Goal: Transaction & Acquisition: Purchase product/service

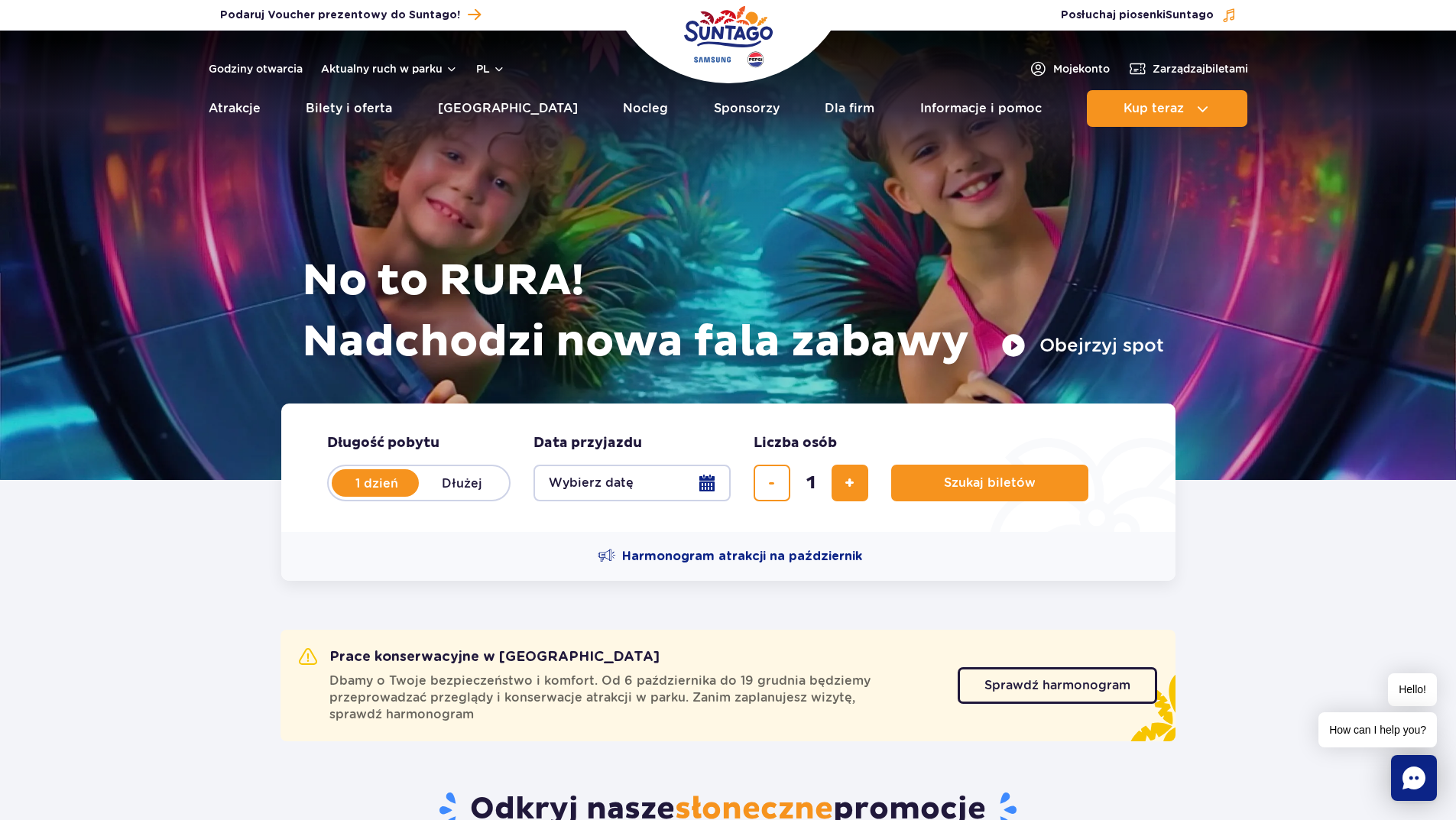
click at [724, 475] on button "Wybierz datę" at bounding box center [632, 483] width 197 height 37
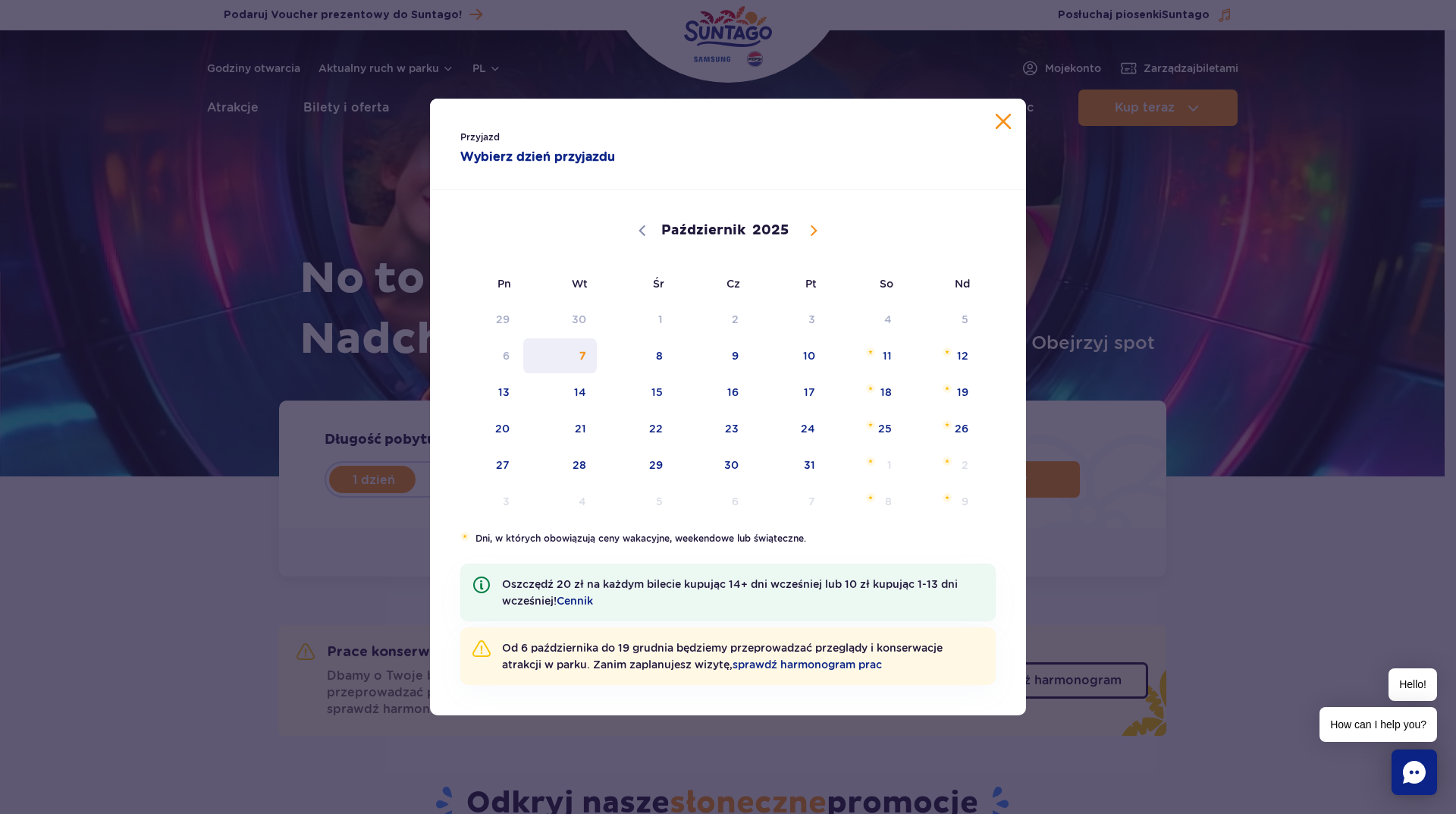
click at [578, 356] on span "7" at bounding box center [560, 355] width 76 height 35
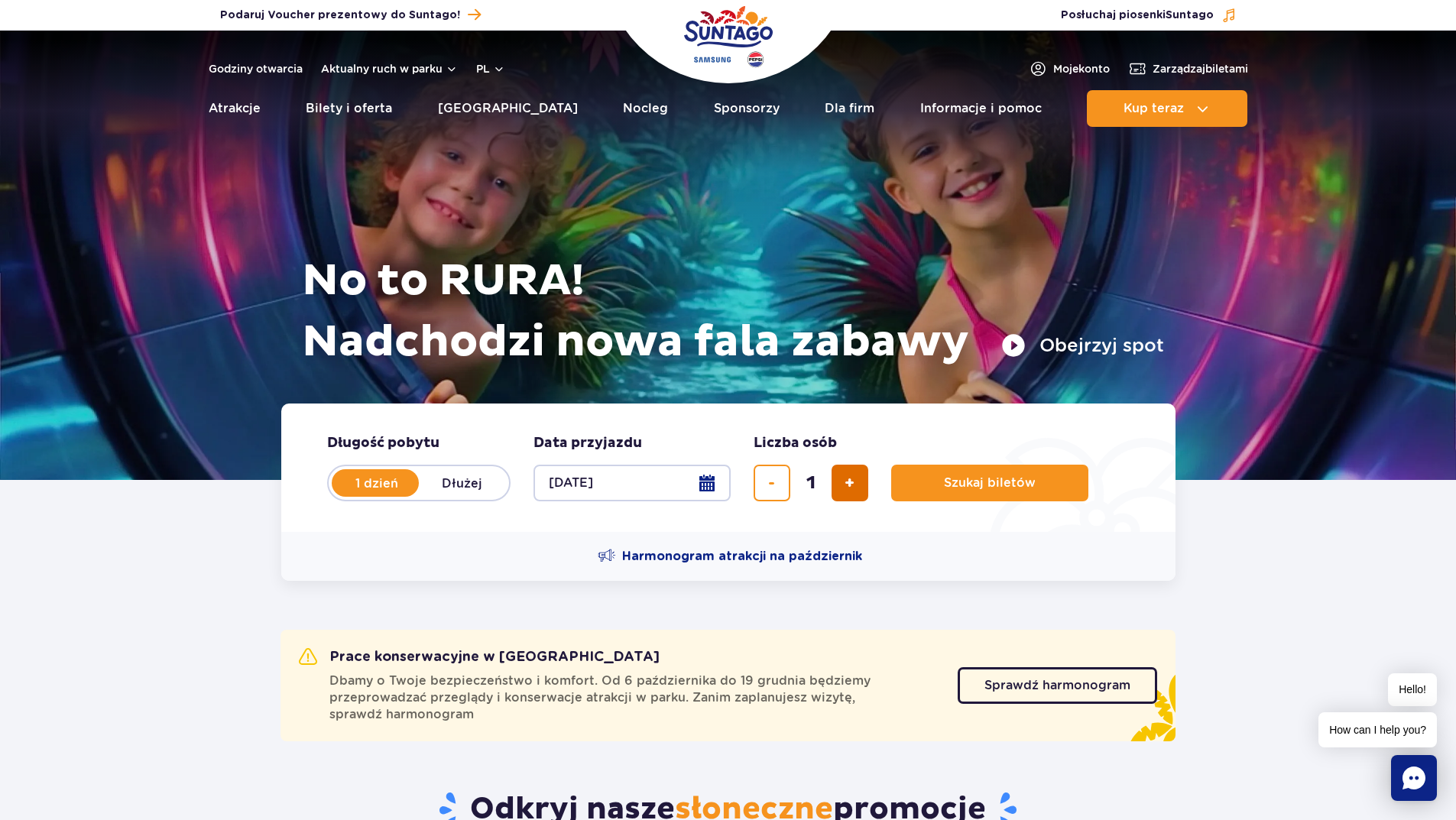
click at [853, 483] on span "dodaj bilet" at bounding box center [850, 483] width 10 height 0
type input "3"
click at [965, 491] on button "Szukaj biletów" at bounding box center [989, 483] width 197 height 37
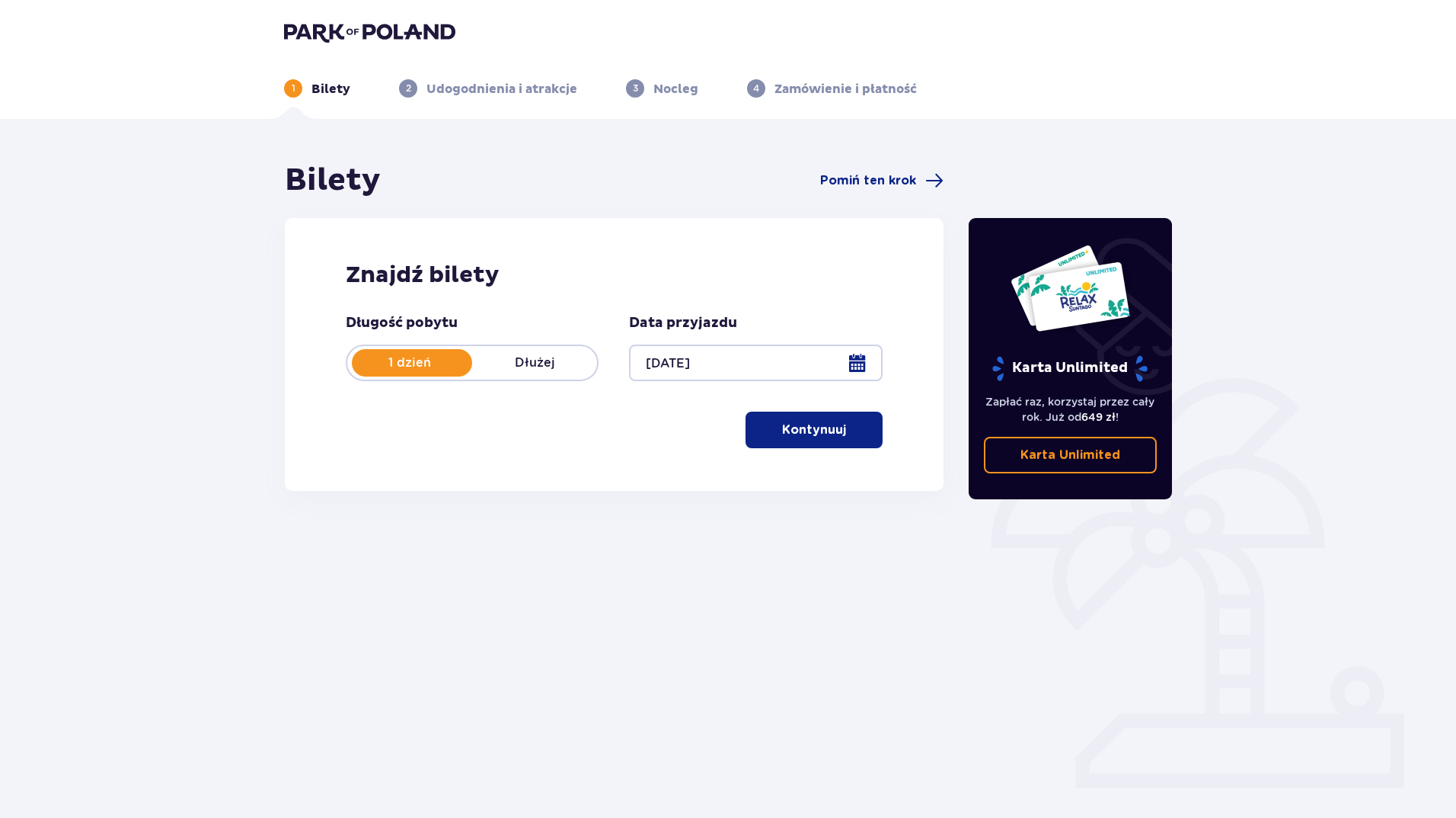
click at [822, 428] on p "Kontynuuj" at bounding box center [814, 429] width 64 height 17
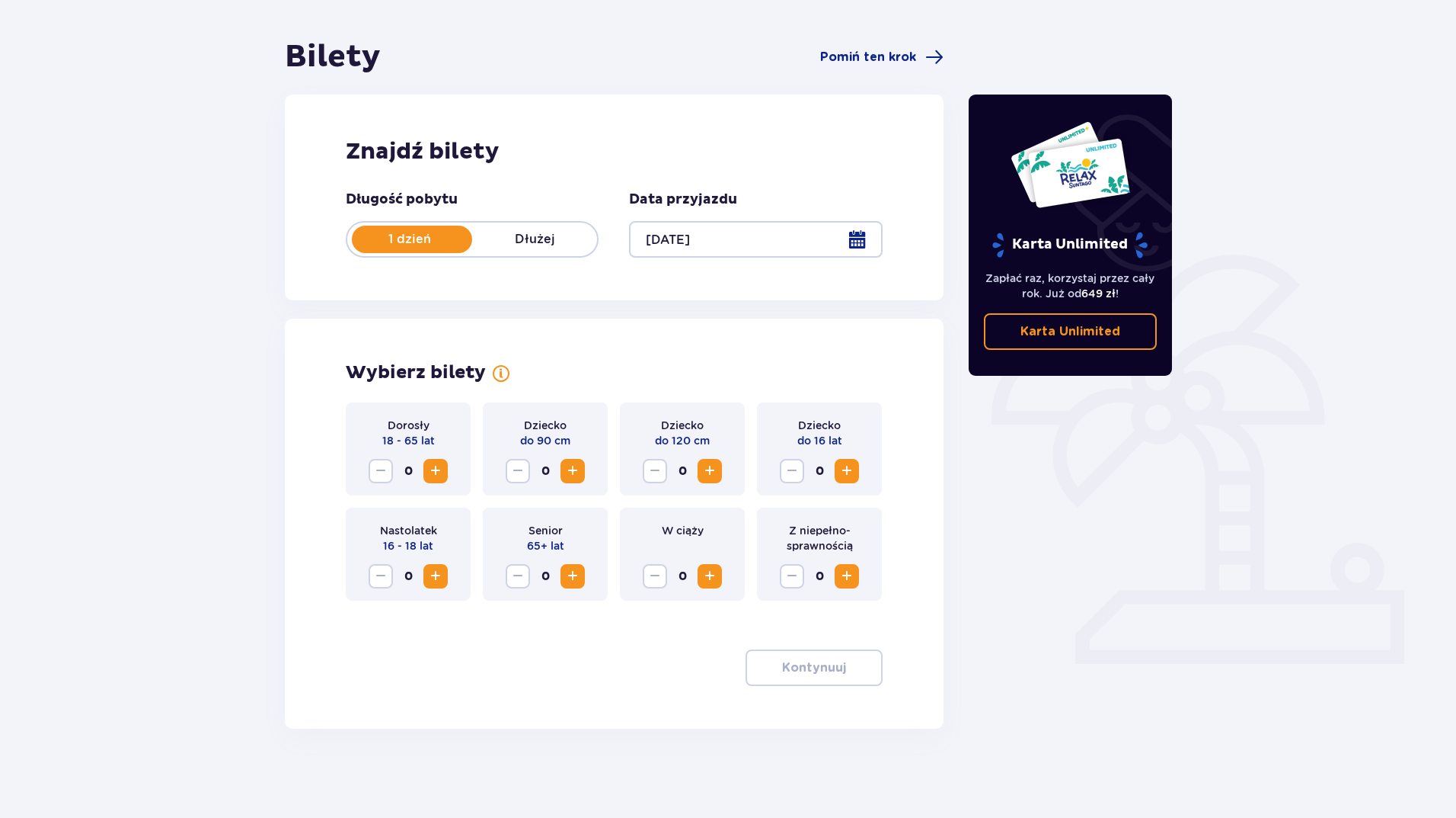
scroll to position [125, 0]
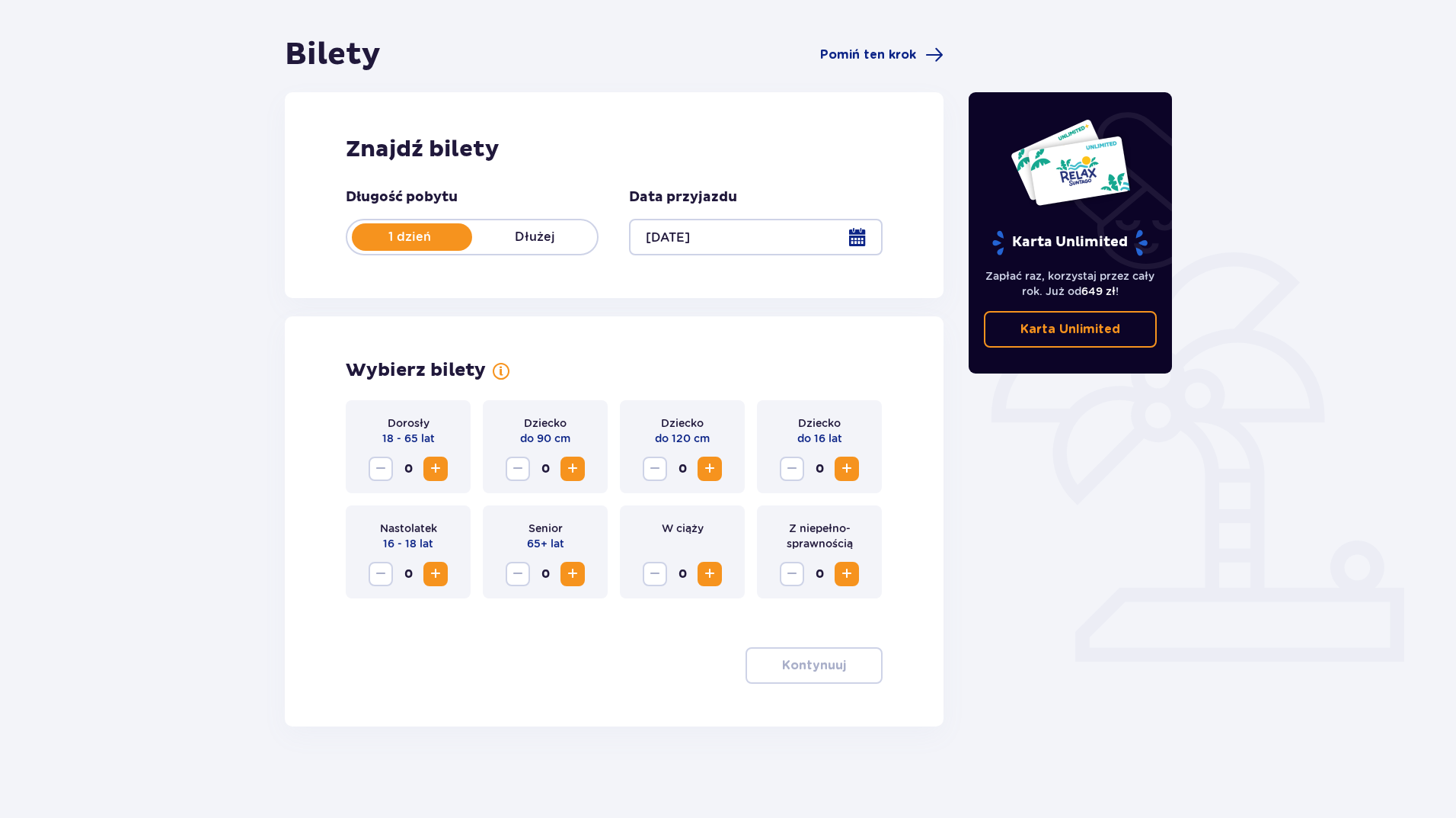
click at [432, 466] on span "Zwiększ" at bounding box center [436, 468] width 18 height 18
click at [433, 465] on span "Zwiększ" at bounding box center [436, 468] width 18 height 18
click at [581, 463] on span "Zwiększ" at bounding box center [572, 468] width 18 height 18
click at [844, 466] on span "Zwiększ" at bounding box center [847, 468] width 18 height 18
click at [824, 668] on p "Kontynuuj" at bounding box center [814, 665] width 64 height 17
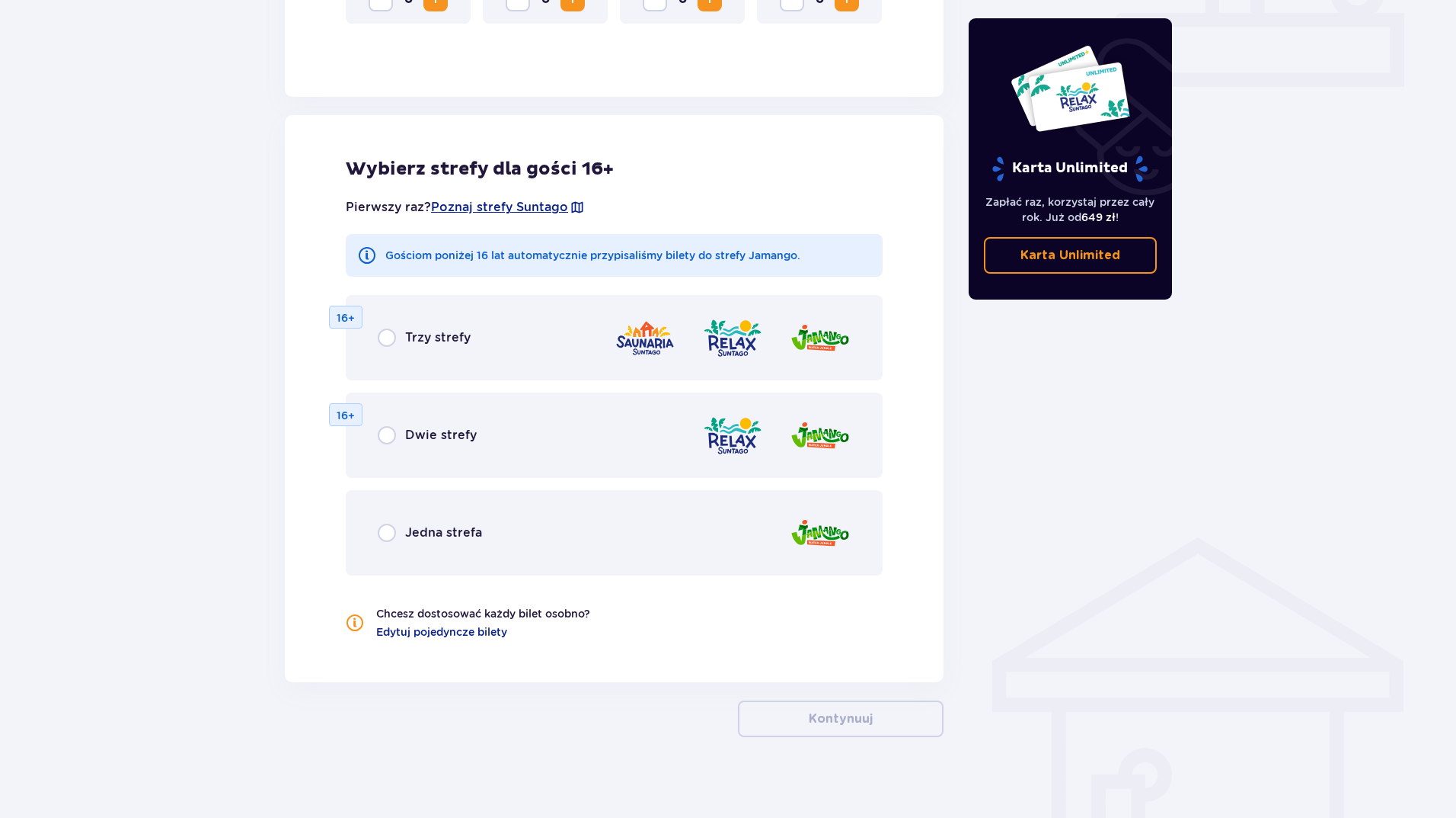
scroll to position [711, 0]
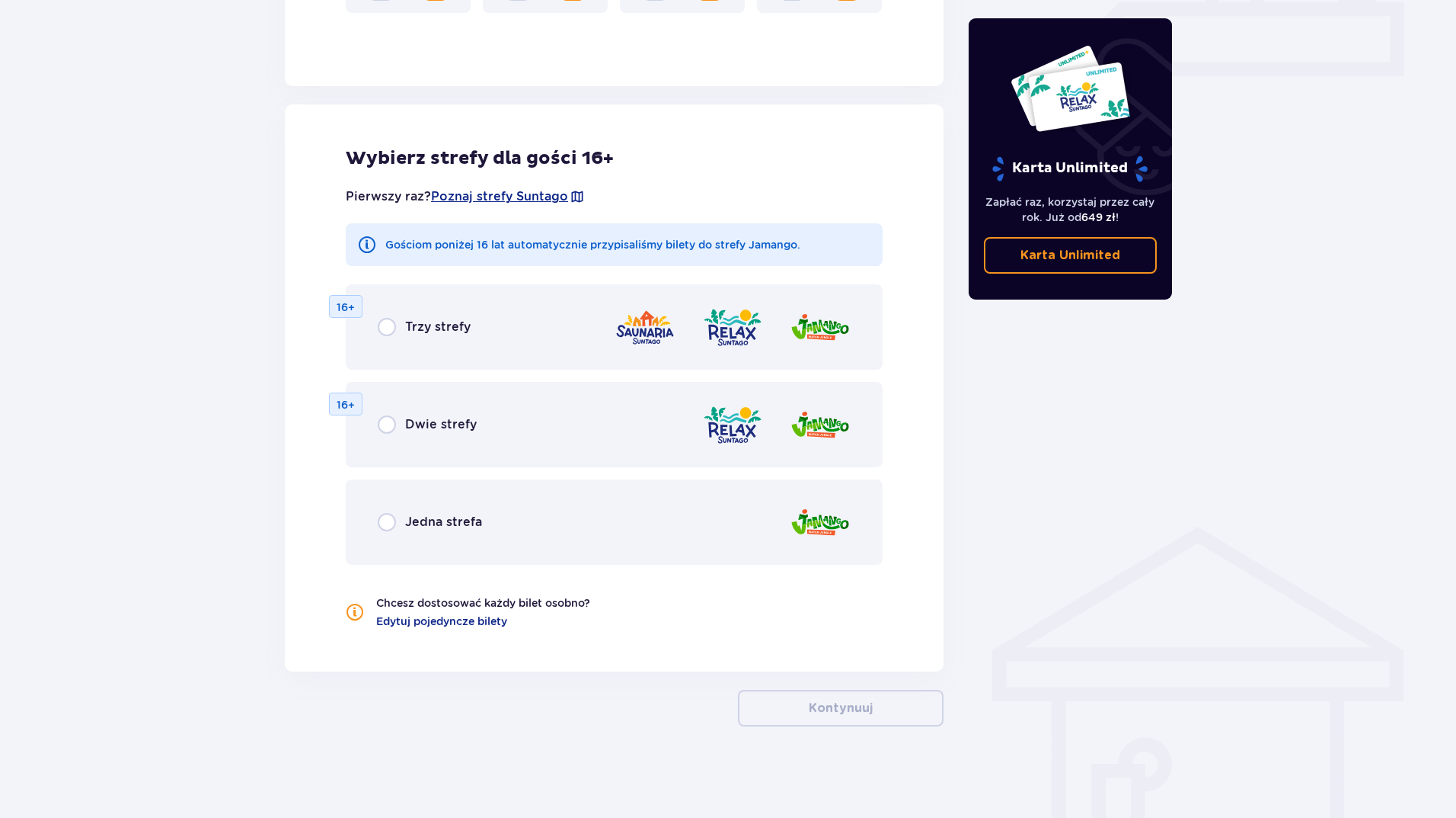
click at [394, 518] on input "radio" at bounding box center [387, 521] width 18 height 18
radio input "true"
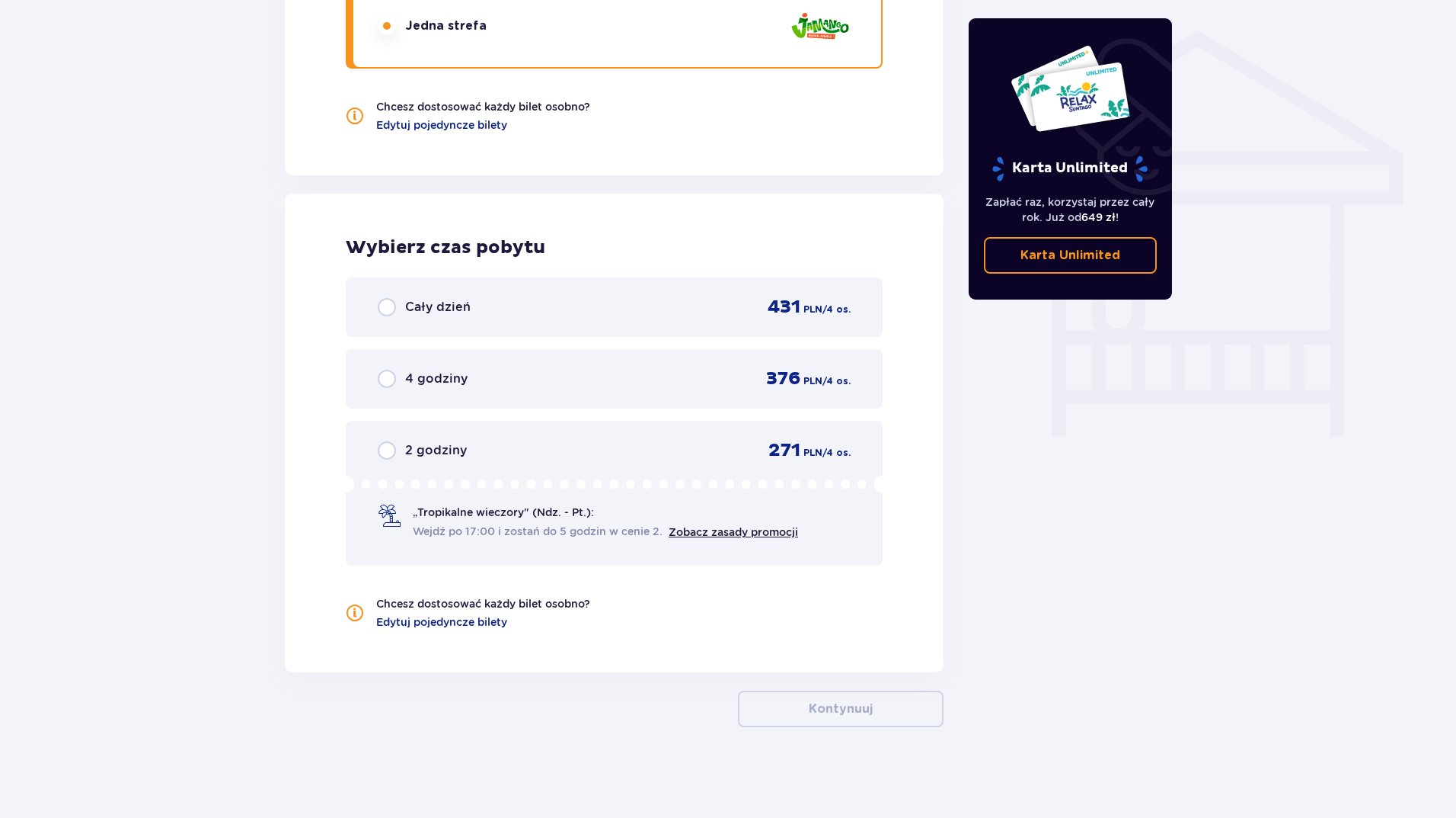
scroll to position [1208, 0]
click at [568, 521] on div "„Tropikalne wieczory" (Ndz. - Pt.): Wejdź po 17:00 i zostań do 5 godzin w cenie…" at bounding box center [605, 521] width 385 height 35
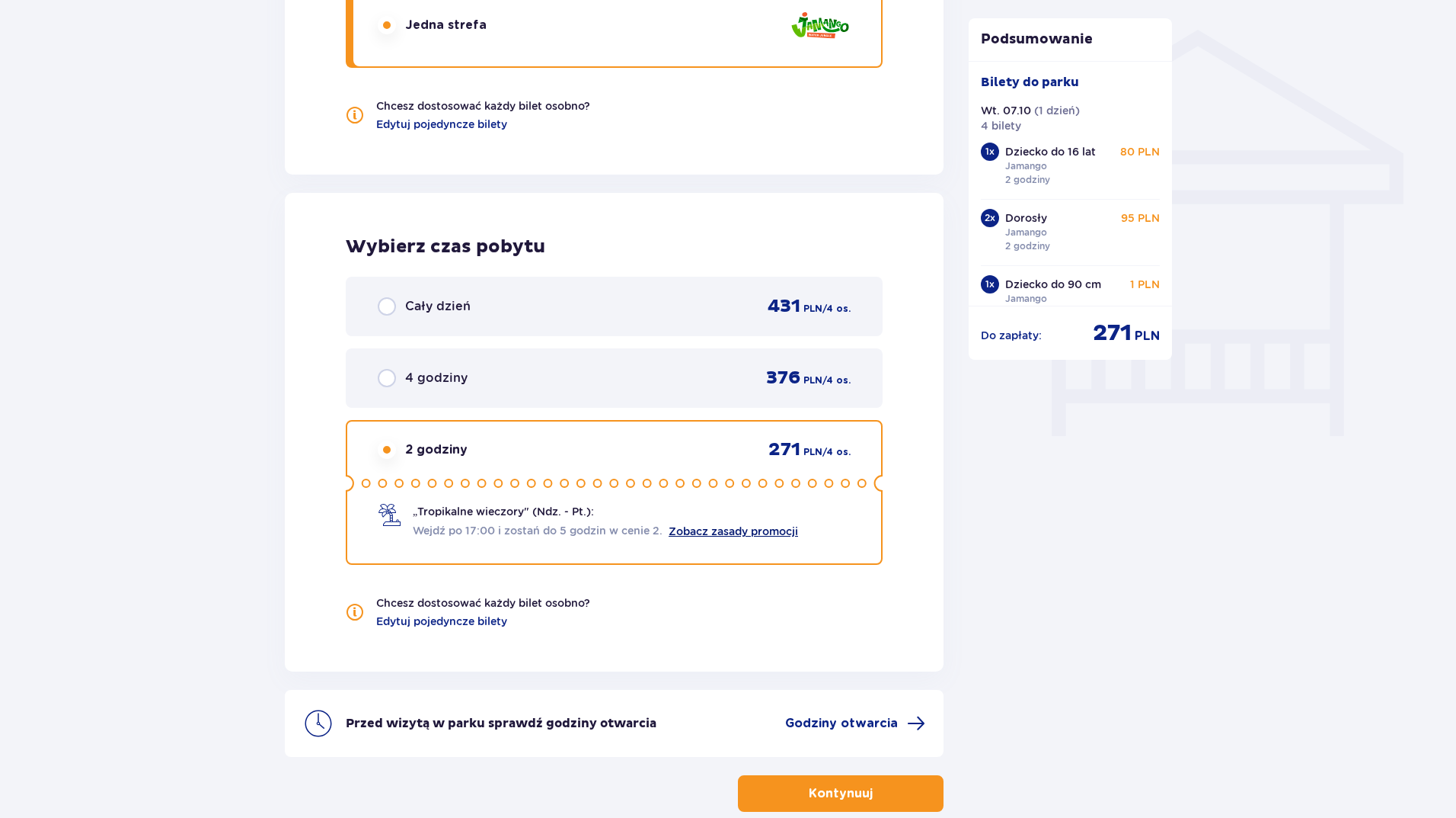
click at [752, 533] on link "Zobacz zasady promocji" at bounding box center [733, 530] width 129 height 12
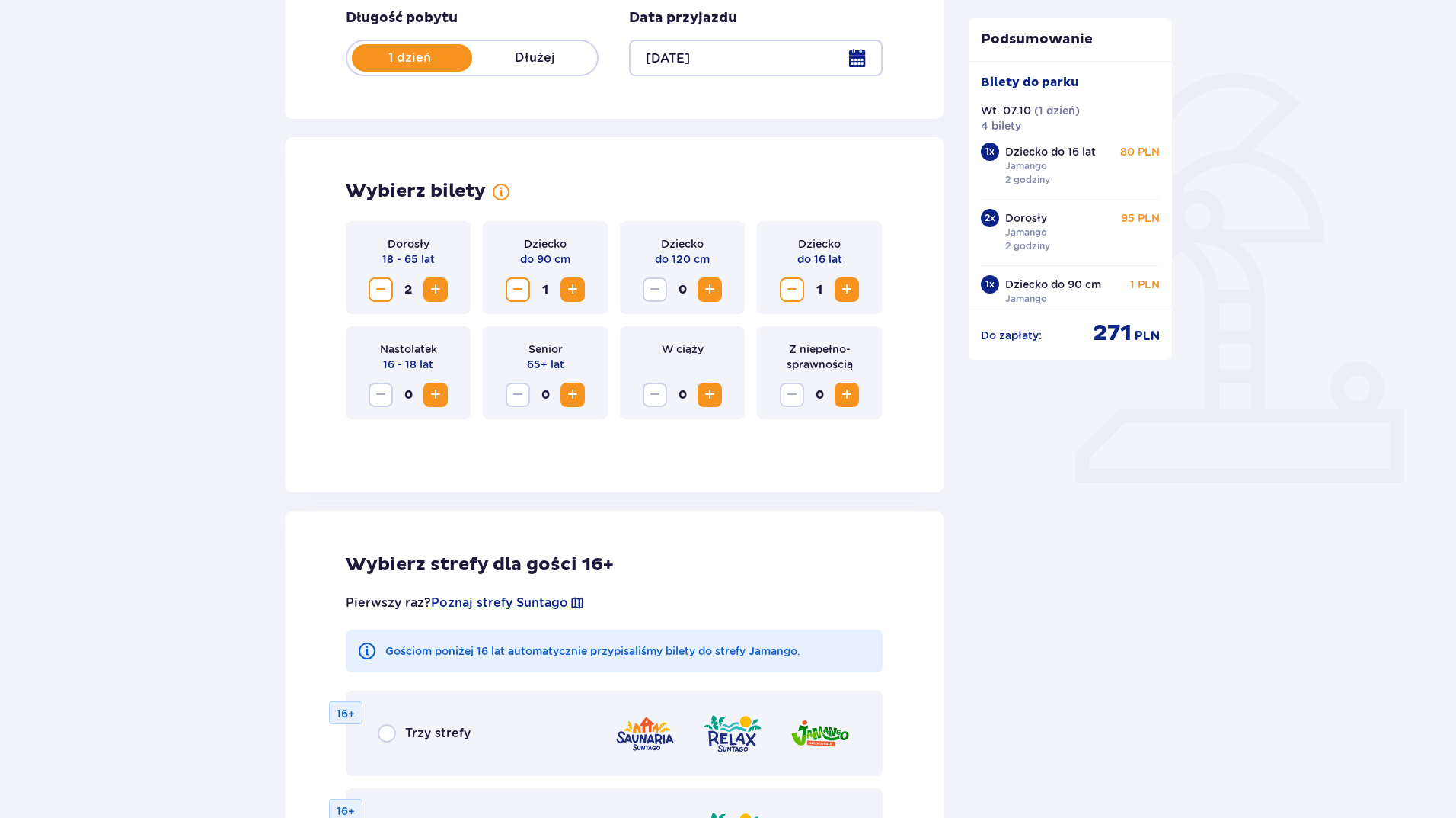
scroll to position [0, 0]
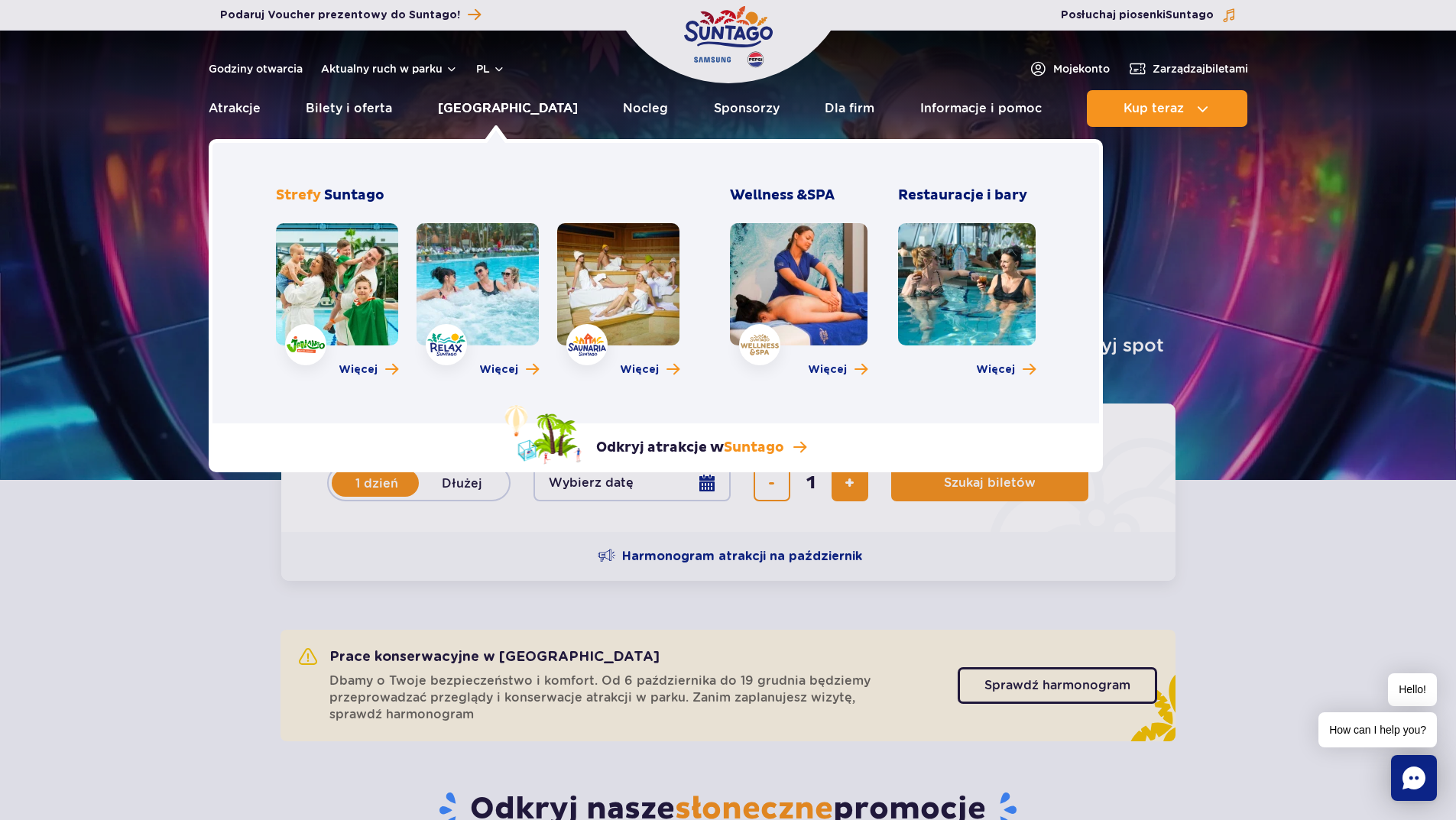
click at [516, 118] on link "[GEOGRAPHIC_DATA]" at bounding box center [507, 108] width 140 height 37
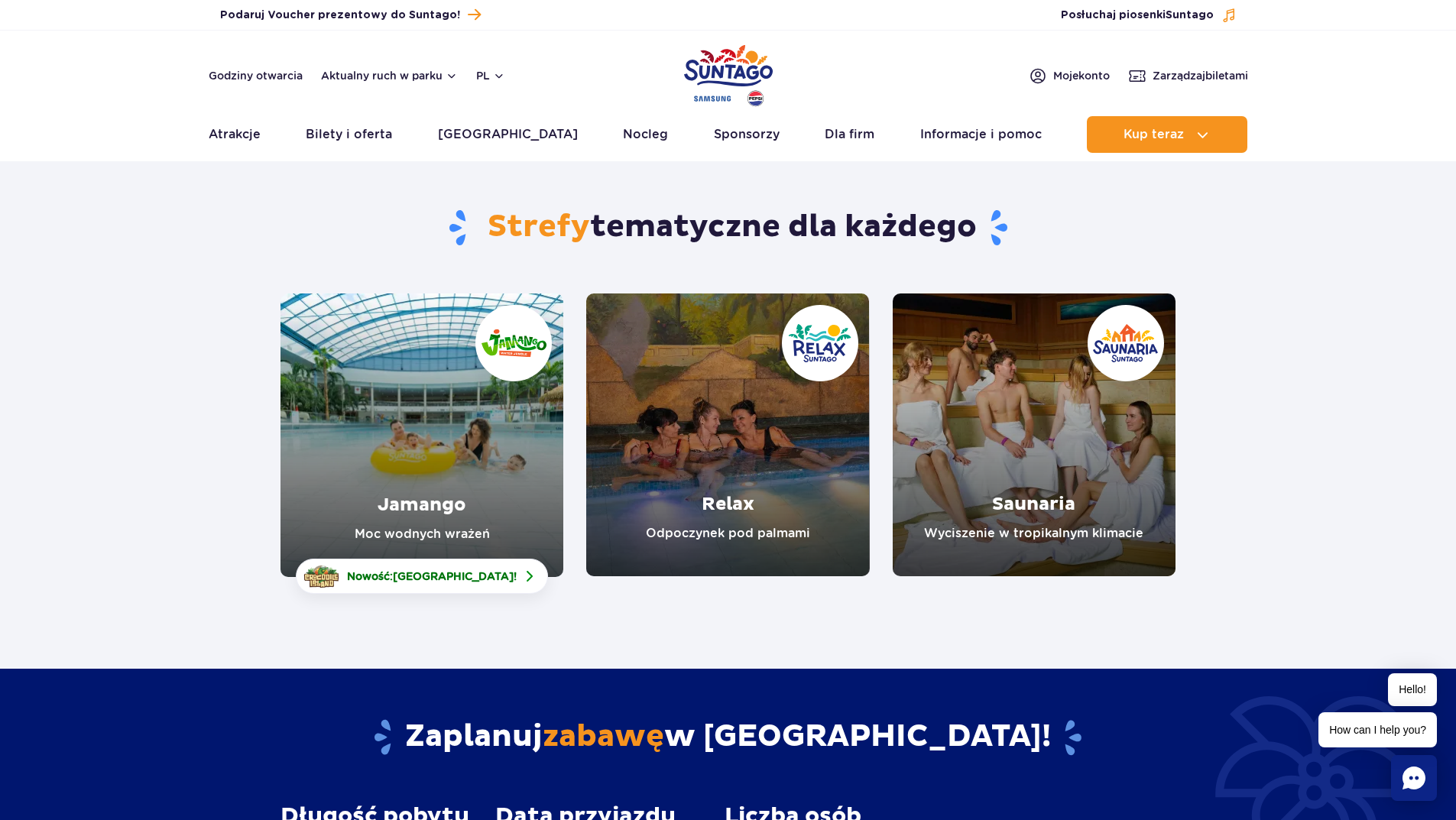
click at [449, 441] on link "Jamango" at bounding box center [422, 435] width 283 height 283
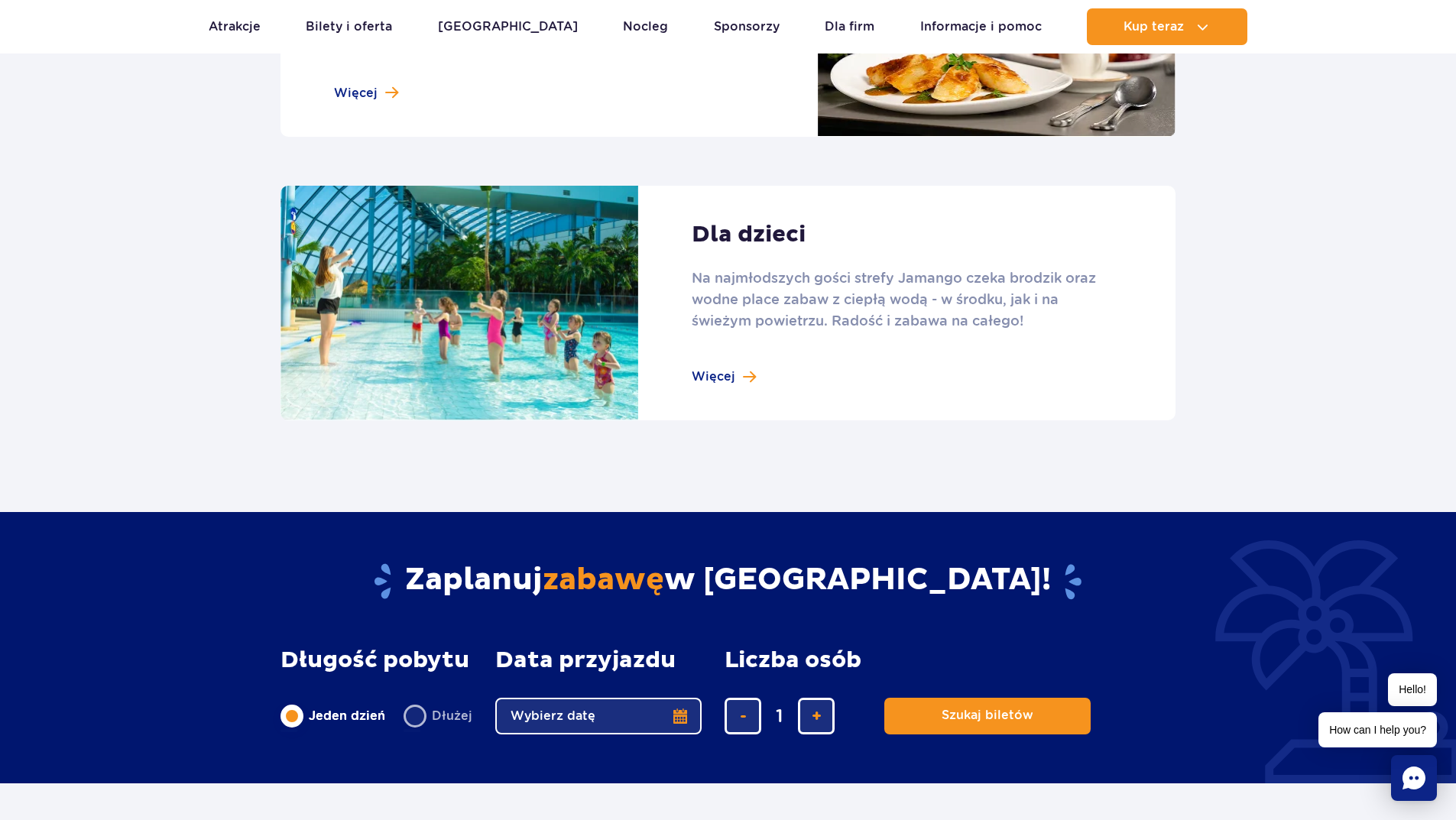
scroll to position [2062, 0]
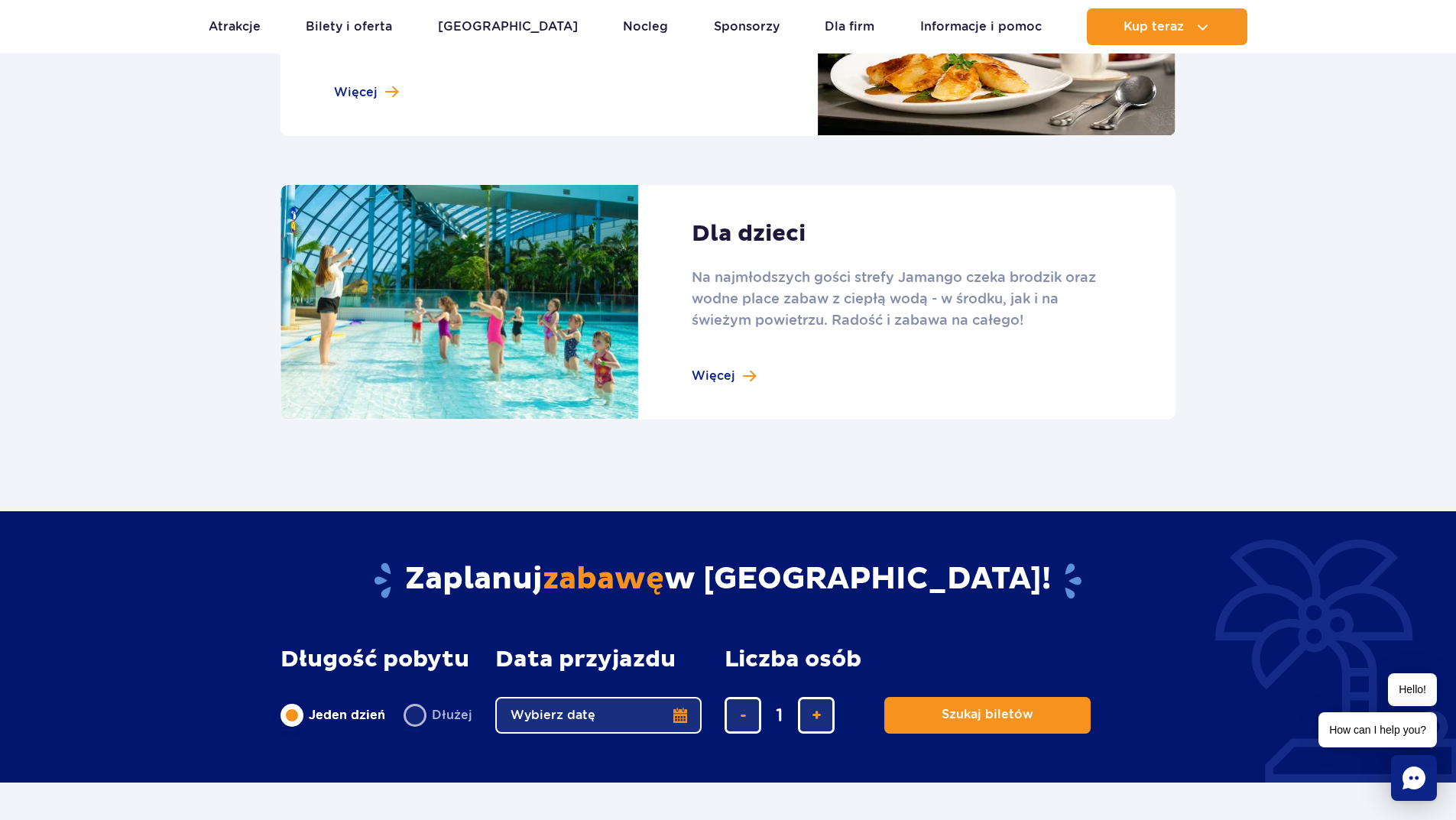
click at [723, 374] on link at bounding box center [727, 302] width 895 height 235
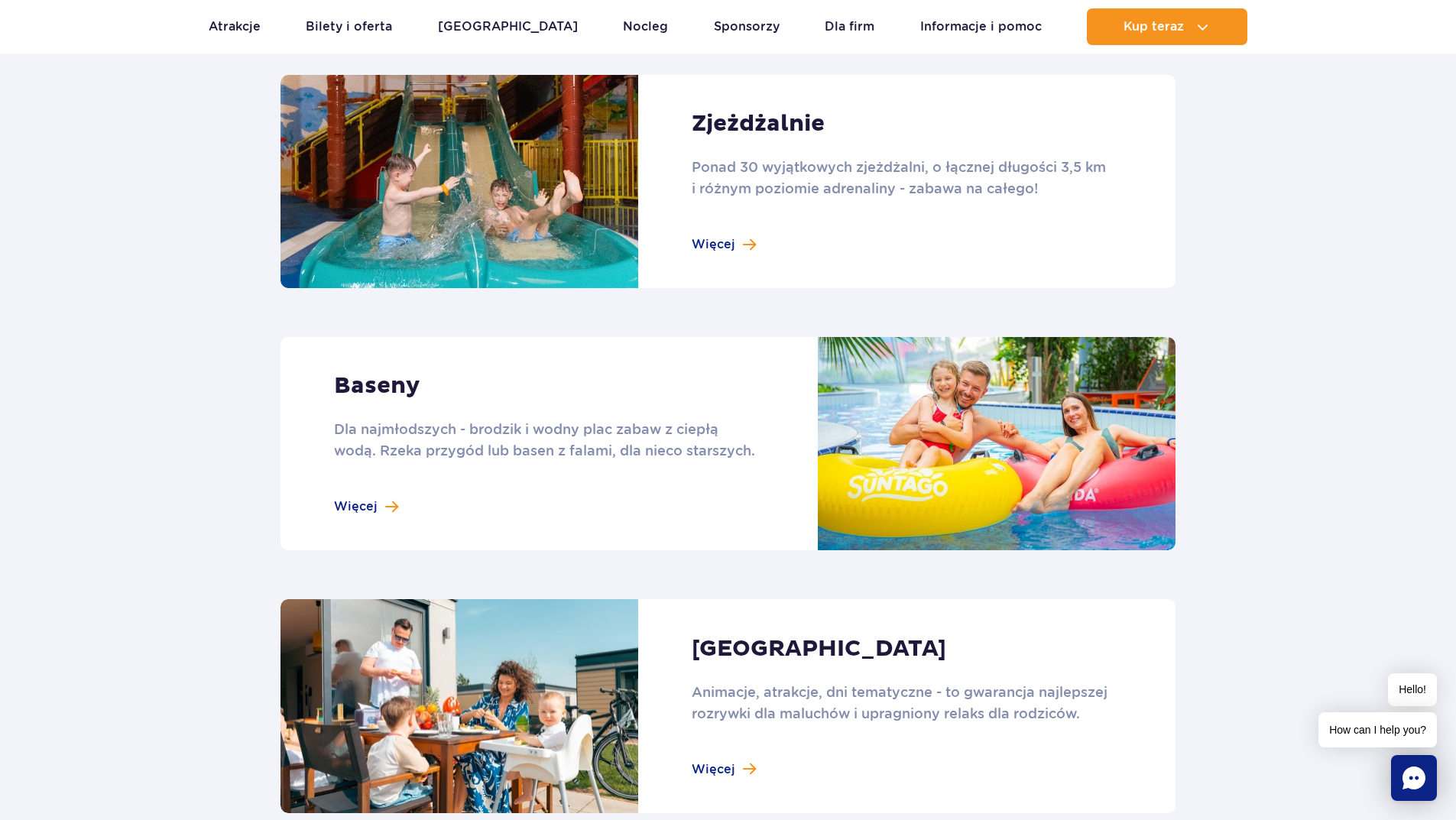
scroll to position [1069, 0]
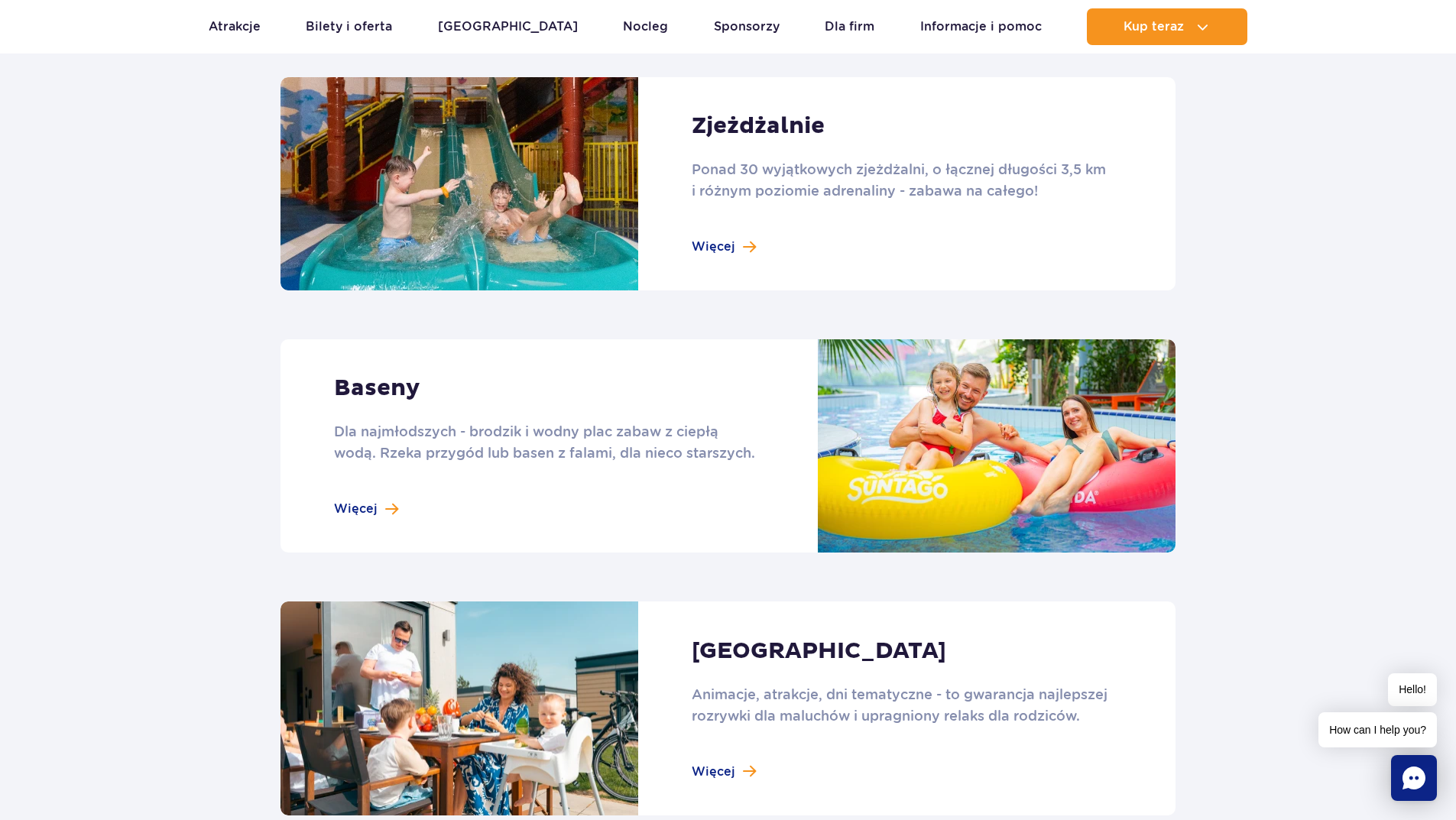
click at [374, 507] on link at bounding box center [727, 445] width 895 height 213
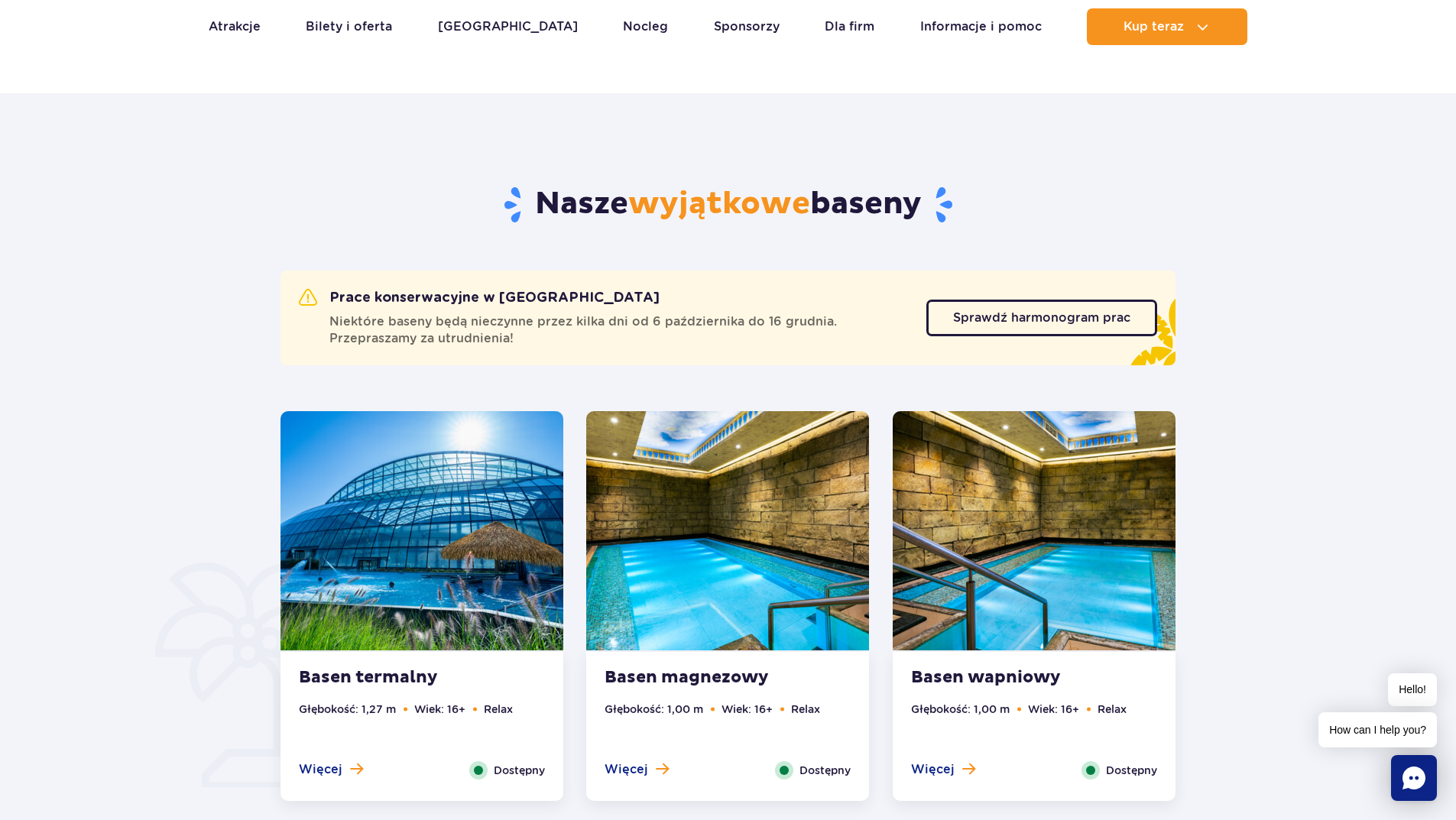
scroll to position [916, 0]
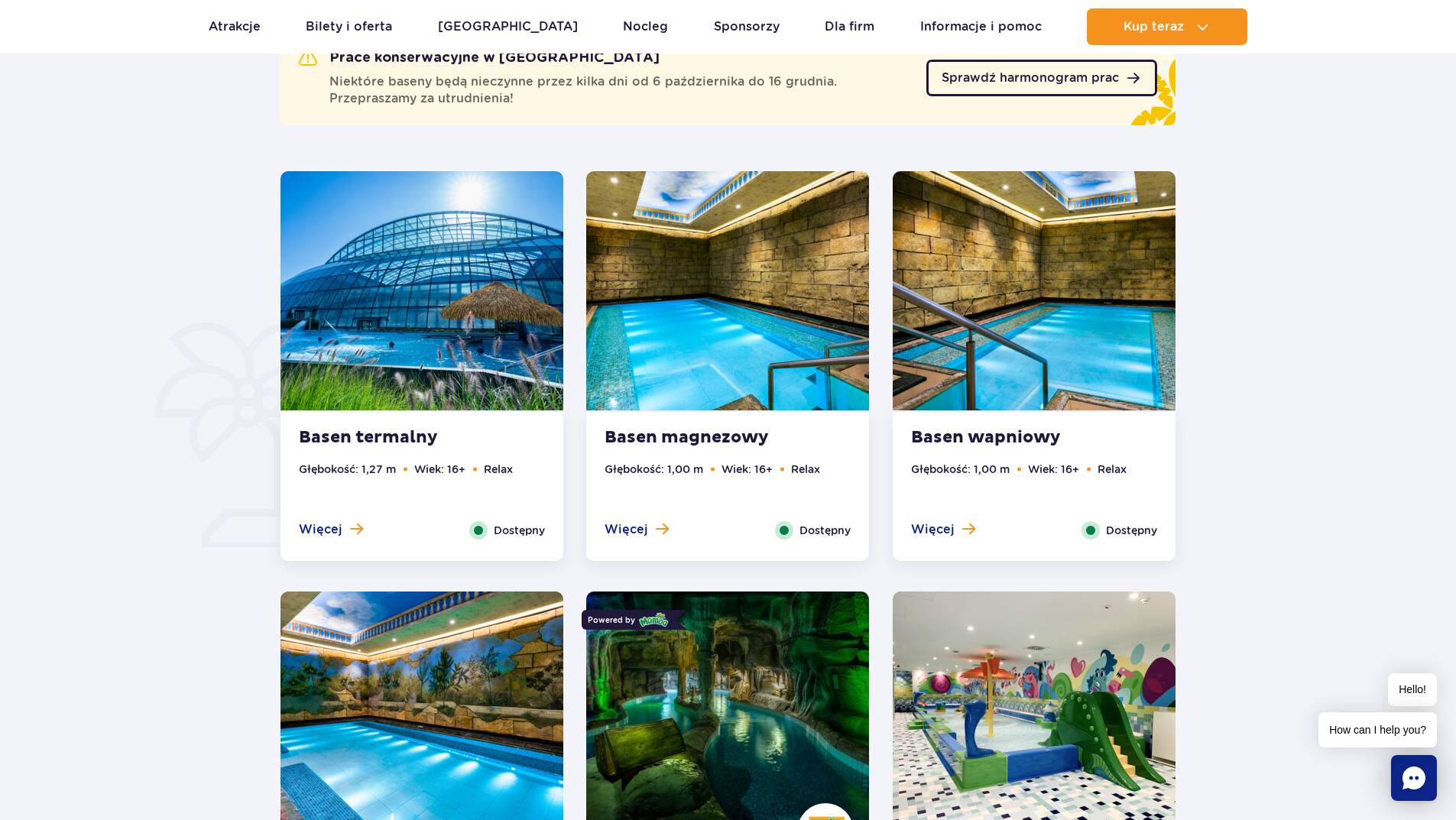
click at [1040, 76] on span "Sprawdź harmonogram prac" at bounding box center [1029, 78] width 177 height 12
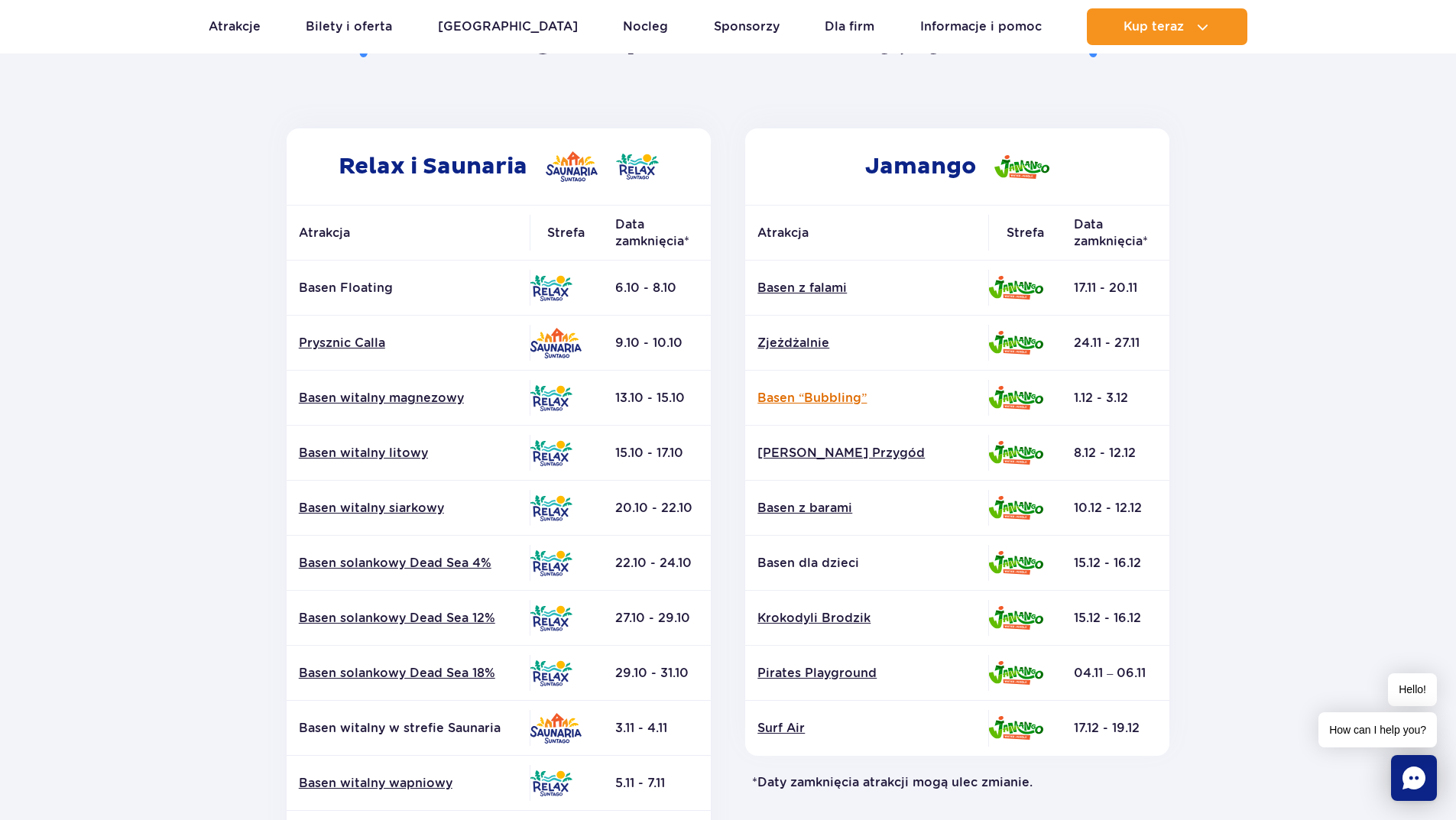
scroll to position [305, 0]
